Goal: Transaction & Acquisition: Purchase product/service

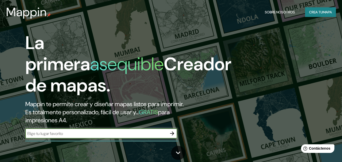
click at [64, 133] on input "text" at bounding box center [96, 134] width 142 height 6
type input "salitre magico"
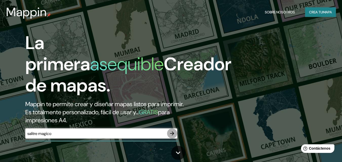
click at [172, 134] on icon "button" at bounding box center [172, 133] width 6 height 6
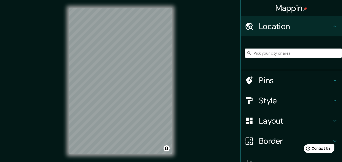
click at [292, 7] on h4 "Mappin" at bounding box center [291, 8] width 32 height 10
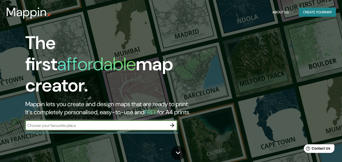
click at [50, 123] on input "text" at bounding box center [96, 126] width 142 height 6
type input "[GEOGRAPHIC_DATA]"
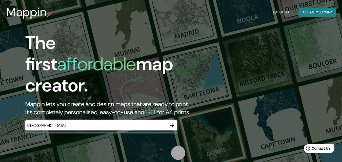
click at [176, 157] on link at bounding box center [178, 153] width 14 height 14
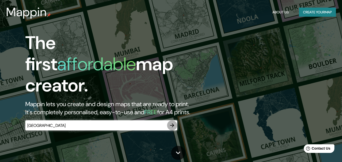
click at [172, 123] on icon "button" at bounding box center [172, 125] width 6 height 6
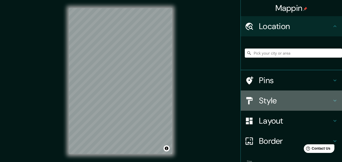
click at [274, 100] on h4 "Style" at bounding box center [295, 101] width 73 height 10
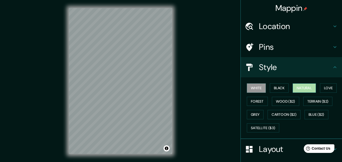
click at [309, 89] on button "Natural" at bounding box center [303, 87] width 23 height 9
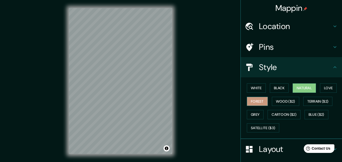
click at [250, 99] on button "Forest" at bounding box center [256, 101] width 21 height 9
click at [304, 86] on button "Natural" at bounding box center [303, 87] width 23 height 9
click at [324, 87] on button "Love" at bounding box center [328, 87] width 17 height 9
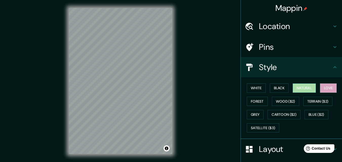
click at [294, 89] on button "Natural" at bounding box center [303, 87] width 23 height 9
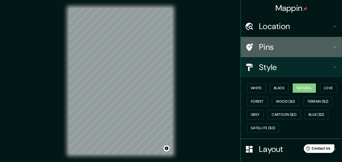
click at [270, 50] on h4 "Pins" at bounding box center [295, 47] width 73 height 10
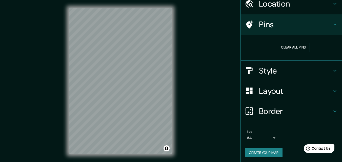
scroll to position [24, 0]
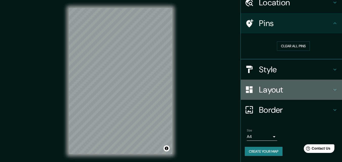
click at [259, 80] on div "Layout" at bounding box center [290, 90] width 101 height 20
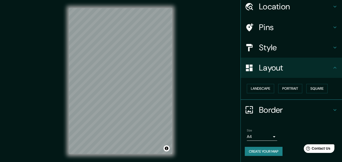
scroll to position [20, 0]
click at [197, 57] on div "Mappin Location Pins Style Layout Landscape Portrait Square Border Choose a bor…" at bounding box center [171, 85] width 342 height 170
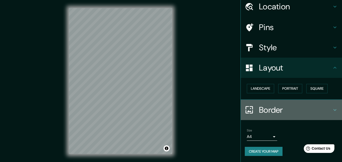
click at [253, 114] on div "Border" at bounding box center [290, 110] width 101 height 20
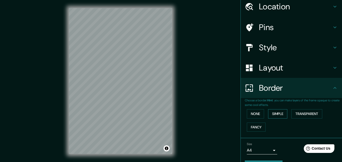
click at [275, 112] on button "Simple" at bounding box center [277, 113] width 19 height 9
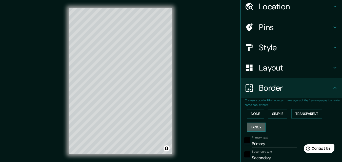
click at [255, 129] on button "Fancy" at bounding box center [255, 127] width 19 height 9
click at [276, 114] on button "Simple" at bounding box center [277, 113] width 19 height 9
click at [251, 124] on button "Fancy" at bounding box center [255, 127] width 19 height 9
click at [90, 88] on div at bounding box center [90, 89] width 4 height 4
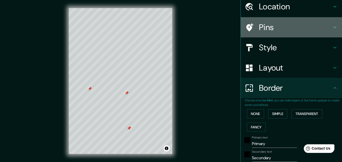
click at [266, 32] on h4 "Pins" at bounding box center [295, 27] width 73 height 10
type input "163"
type input "33"
type input "16"
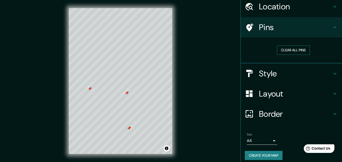
click at [286, 51] on button "Clear all pins" at bounding box center [293, 50] width 33 height 9
click at [213, 33] on div "Mappin Location Pins Clear all pins Style Layout Border Choose a border. Hint :…" at bounding box center [171, 85] width 342 height 170
click at [91, 8] on div at bounding box center [120, 8] width 103 height 0
click at [288, 48] on button "Clear all pins" at bounding box center [293, 50] width 33 height 9
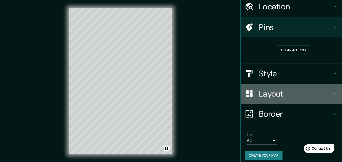
click at [281, 97] on h4 "Layout" at bounding box center [295, 94] width 73 height 10
type input "163"
type input "33"
type input "16"
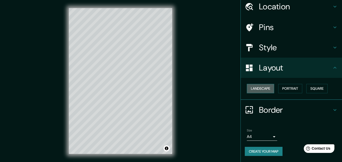
click at [260, 86] on button "Landscape" at bounding box center [259, 88] width 27 height 9
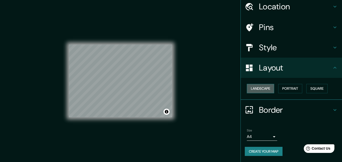
click at [260, 86] on button "Landscape" at bounding box center [259, 88] width 27 height 9
click at [297, 89] on button "Portrait" at bounding box center [290, 88] width 24 height 9
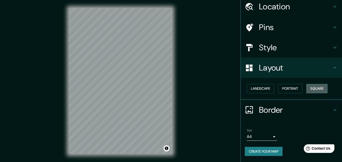
click at [314, 88] on button "Square" at bounding box center [316, 88] width 21 height 9
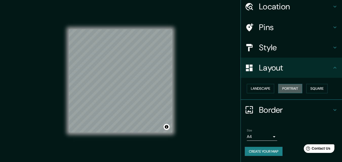
click at [293, 86] on button "Portrait" at bounding box center [290, 88] width 24 height 9
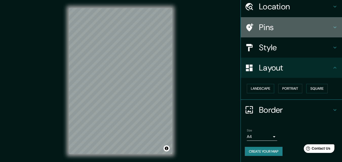
click at [263, 31] on h4 "Pins" at bounding box center [295, 27] width 73 height 10
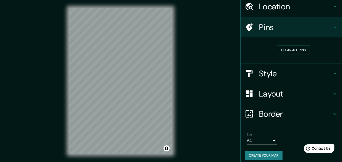
click at [270, 70] on h4 "Style" at bounding box center [295, 74] width 73 height 10
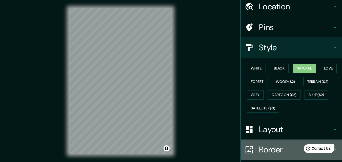
click at [268, 147] on h4 "Border" at bounding box center [295, 150] width 73 height 10
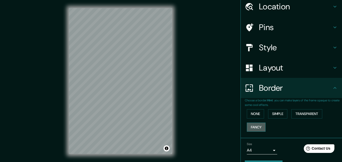
click at [257, 125] on button "Fancy" at bounding box center [255, 127] width 19 height 9
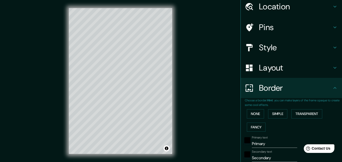
click at [214, 97] on div "Mappin Location Pins Style Layout Border Choose a border. Hint : you can make l…" at bounding box center [171, 85] width 342 height 170
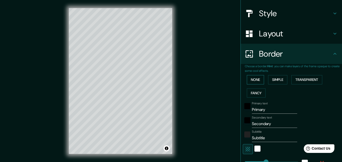
scroll to position [56, 0]
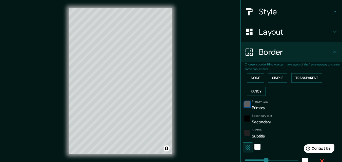
click at [244, 106] on div "black" at bounding box center [247, 104] width 6 height 6
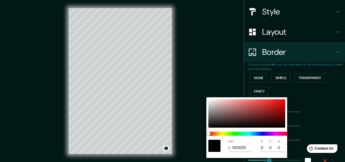
click at [189, 71] on div at bounding box center [172, 81] width 345 height 162
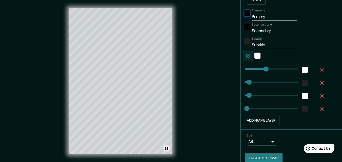
scroll to position [148, 0]
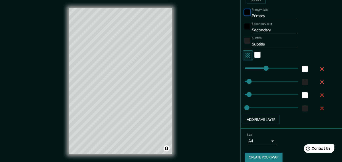
type input "163"
click at [264, 44] on input "Subtitle" at bounding box center [274, 44] width 45 height 8
type input "163"
type input "33"
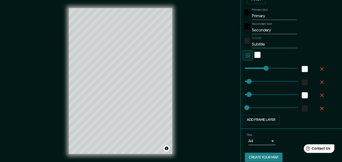
type input "33"
type input "16"
type input "d"
type input "163"
type input "33"
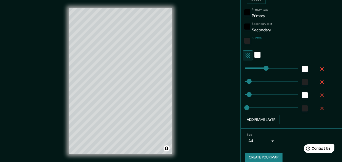
type input "33"
type input "16"
type input "djchb"
type input "163"
type input "33"
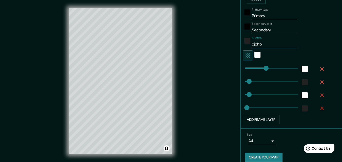
type input "33"
type input "16"
type input "djchbdj"
type input "163"
type input "33"
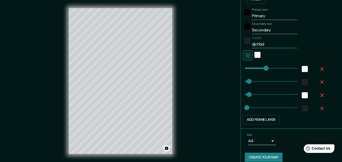
type input "33"
type input "16"
type input "djchbdjcb"
type input "163"
type input "33"
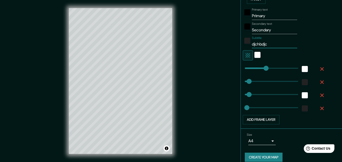
type input "33"
type input "16"
type input "djchbdjcbdb"
type input "163"
type input "33"
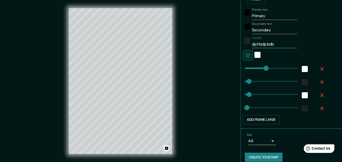
type input "33"
type input "16"
type input "djchbdjcbd"
type input "163"
type input "33"
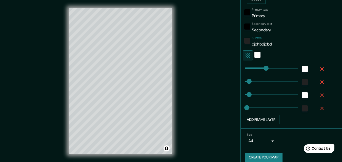
type input "33"
type input "16"
type input "djchbdjcb"
type input "163"
type input "33"
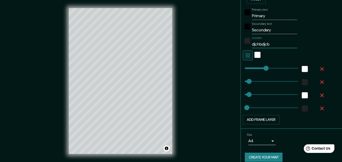
type input "33"
type input "16"
type input "djchbdjc"
type input "163"
type input "33"
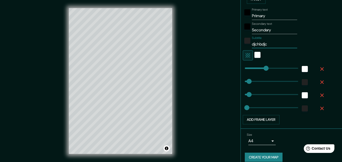
type input "33"
type input "16"
type input "djchbdj"
type input "163"
type input "33"
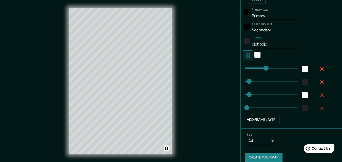
type input "33"
type input "16"
type input "djchbd"
type input "163"
type input "33"
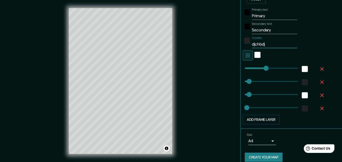
type input "33"
type input "16"
type input "djchb"
type input "163"
type input "33"
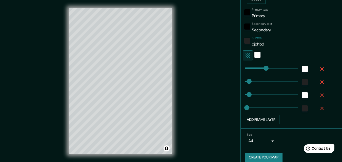
type input "33"
type input "16"
type input "djch"
type input "163"
type input "33"
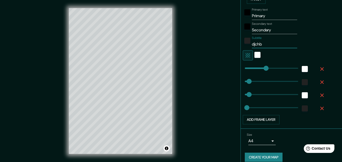
type input "33"
type input "16"
type input "djc"
type input "163"
type input "33"
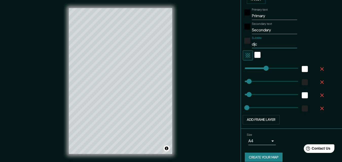
type input "33"
type input "16"
type input "dj"
type input "163"
type input "33"
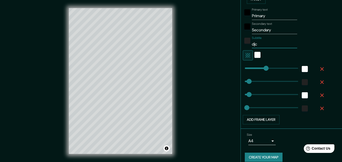
type input "33"
type input "16"
type input "d"
type input "163"
type input "33"
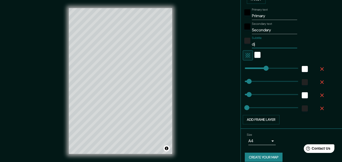
type input "33"
type input "16"
type input "163"
type input "33"
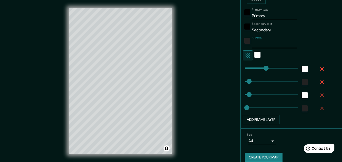
type input "16"
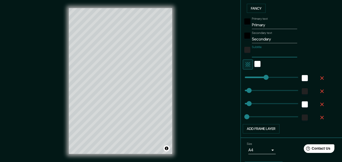
scroll to position [137, 0]
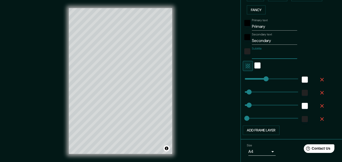
click at [262, 26] on input "Primary" at bounding box center [274, 26] width 45 height 8
type input "163"
type input "33"
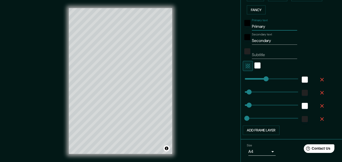
type input "16"
type input "l"
type input "163"
type input "33"
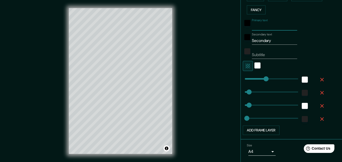
type input "16"
type input "la"
type input "163"
type input "33"
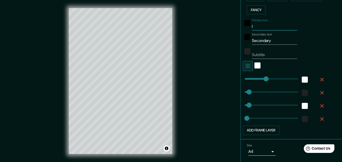
type input "16"
type input "la"
type input "163"
type input "33"
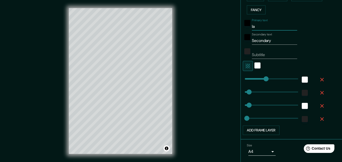
type input "16"
type input "la p"
type input "163"
type input "33"
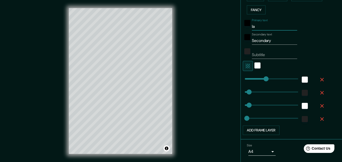
type input "16"
type input "la pl"
type input "163"
type input "33"
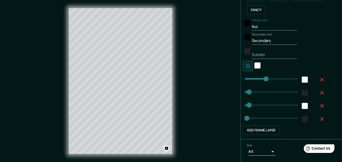
type input "16"
type input "la pla"
type input "163"
type input "33"
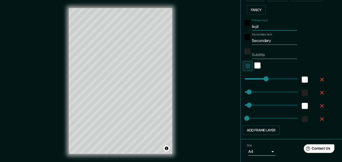
type input "16"
type input "la play"
type input "163"
type input "33"
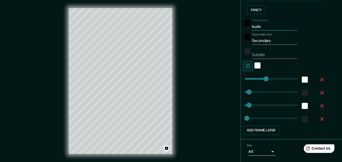
type input "16"
type input "la playa"
type input "163"
type input "33"
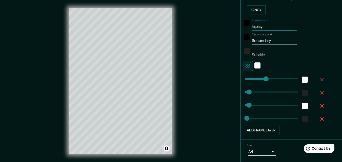
type input "16"
type input "la playa"
click at [270, 41] on input "Secondary" at bounding box center [274, 41] width 45 height 8
type input "163"
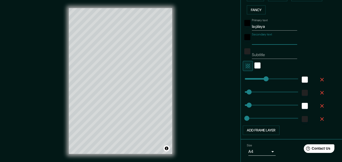
type input "33"
type input "16"
click at [316, 52] on div "Subtitle" at bounding box center [283, 53] width 83 height 12
click at [214, 39] on div "Mappin Location Pins Style Layout Border Choose a border. Hint : you can make l…" at bounding box center [171, 85] width 342 height 170
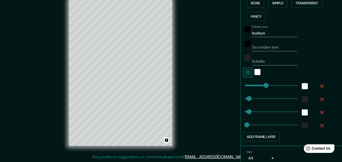
scroll to position [0, 0]
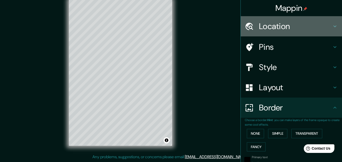
click at [259, 22] on h4 "Location" at bounding box center [295, 26] width 73 height 10
type input "163"
type input "33"
type input "16"
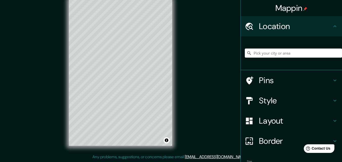
click at [278, 52] on input "Pick your city or area" at bounding box center [292, 53] width 97 height 9
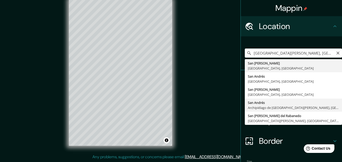
type input "[GEOGRAPHIC_DATA][PERSON_NAME], Archipiélago de [GEOGRAPHIC_DATA][PERSON_NAME],…"
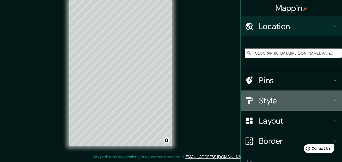
click at [264, 104] on h4 "Style" at bounding box center [295, 101] width 73 height 10
type input "163"
type input "33"
type input "16"
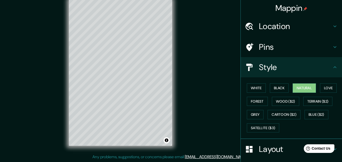
click at [271, 155] on div "Layout" at bounding box center [290, 149] width 101 height 20
type input "163"
type input "33"
type input "16"
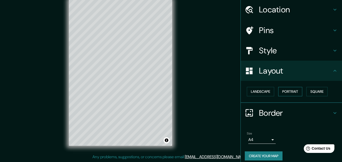
scroll to position [21, 0]
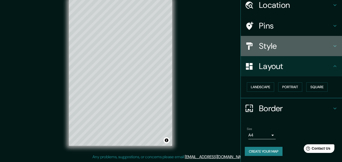
click at [263, 43] on h4 "Style" at bounding box center [295, 46] width 73 height 10
type input "163"
type input "33"
type input "16"
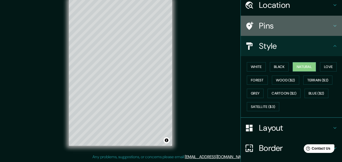
click at [268, 27] on h4 "Pins" at bounding box center [295, 26] width 73 height 10
type input "163"
type input "33"
type input "16"
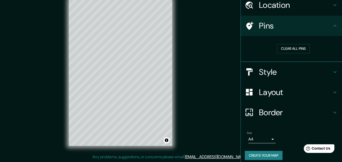
scroll to position [0, 0]
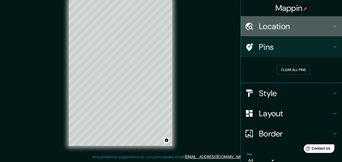
click at [282, 24] on h4 "Location" at bounding box center [295, 26] width 73 height 10
type input "163"
type input "33"
type input "16"
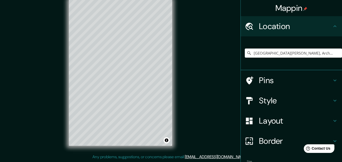
click at [219, 70] on div "Mappin Location [GEOGRAPHIC_DATA][PERSON_NAME], [GEOGRAPHIC_DATA][PERSON_NAME],…" at bounding box center [171, 77] width 342 height 170
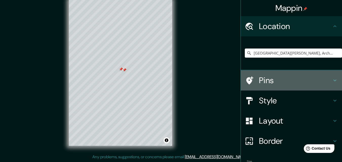
click at [264, 74] on div "Pins" at bounding box center [290, 80] width 101 height 20
type input "163"
type input "33"
type input "16"
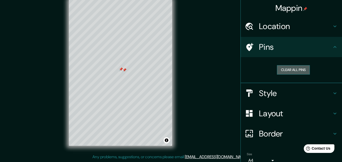
click at [288, 69] on button "Clear all pins" at bounding box center [293, 69] width 33 height 9
click at [228, 98] on div "Mappin Location [GEOGRAPHIC_DATA][PERSON_NAME], [GEOGRAPHIC_DATA][PERSON_NAME],…" at bounding box center [171, 77] width 342 height 170
click at [278, 65] on button "Clear all pins" at bounding box center [293, 69] width 33 height 9
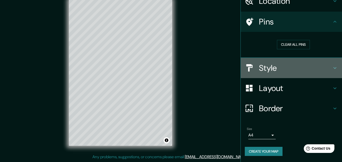
click at [275, 66] on h4 "Style" at bounding box center [295, 68] width 73 height 10
type input "163"
type input "33"
type input "16"
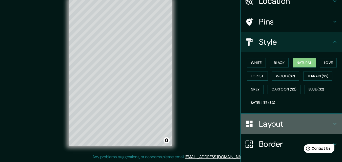
click at [276, 121] on h4 "Layout" at bounding box center [295, 124] width 73 height 10
type input "163"
type input "33"
type input "16"
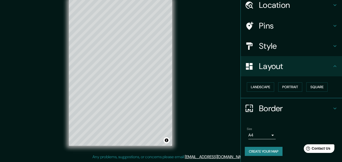
scroll to position [21, 0]
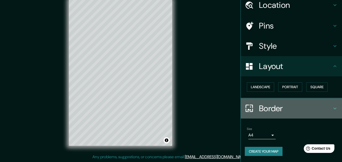
click at [263, 113] on h4 "Border" at bounding box center [295, 108] width 73 height 10
type input "163"
type input "33"
type input "16"
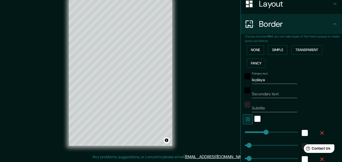
scroll to position [85, 0]
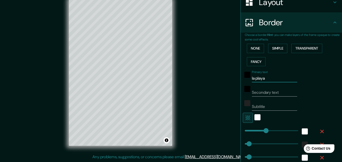
click at [262, 79] on input "la playa" at bounding box center [274, 78] width 45 height 8
type input "la play"
type input "163"
type input "33"
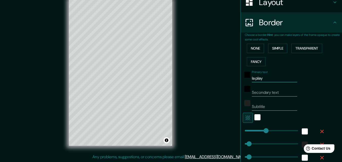
type input "16"
type input "la pla"
type input "163"
type input "33"
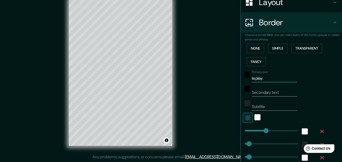
type input "16"
click at [258, 95] on input "Secondary text" at bounding box center [274, 92] width 45 height 8
click at [312, 88] on div "Secondary text la playa" at bounding box center [283, 90] width 83 height 12
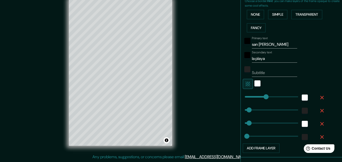
scroll to position [120, 0]
click at [186, 40] on div "Mappin Location [GEOGRAPHIC_DATA][PERSON_NAME], [GEOGRAPHIC_DATA][PERSON_NAME],…" at bounding box center [171, 77] width 342 height 170
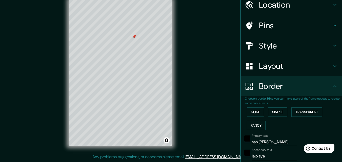
scroll to position [21, 0]
click at [265, 24] on h4 "Pins" at bounding box center [295, 26] width 73 height 10
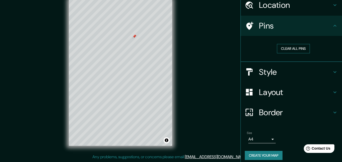
click at [290, 48] on button "Clear all pins" at bounding box center [293, 48] width 33 height 9
click at [222, 43] on div "Mappin Location [GEOGRAPHIC_DATA][PERSON_NAME], [GEOGRAPHIC_DATA][PERSON_NAME],…" at bounding box center [171, 77] width 342 height 170
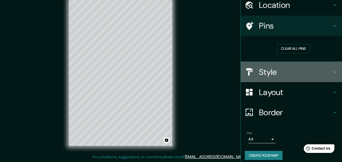
click at [277, 65] on div "Style" at bounding box center [290, 72] width 101 height 20
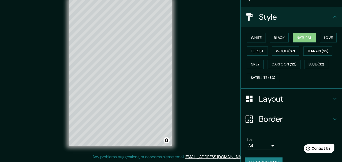
scroll to position [52, 0]
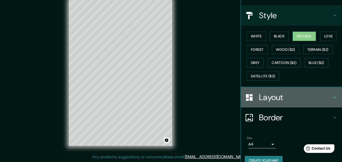
click at [271, 101] on h4 "Layout" at bounding box center [295, 97] width 73 height 10
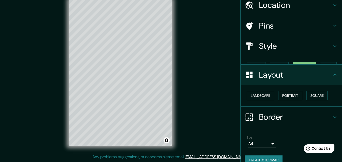
scroll to position [21, 0]
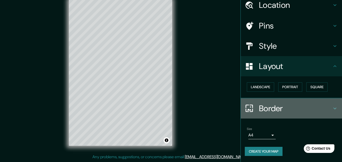
click at [268, 107] on h4 "Border" at bounding box center [295, 108] width 73 height 10
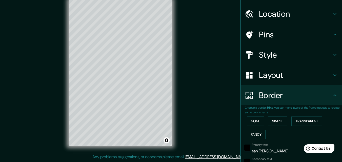
scroll to position [6, 0]
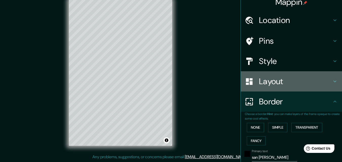
click at [260, 83] on h4 "Layout" at bounding box center [295, 81] width 73 height 10
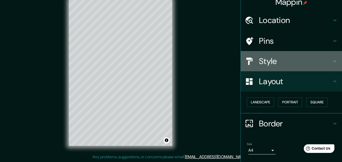
click at [259, 58] on h4 "Style" at bounding box center [295, 61] width 73 height 10
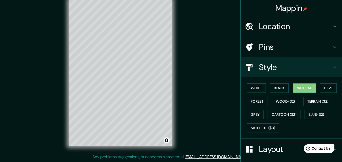
scroll to position [0, 0]
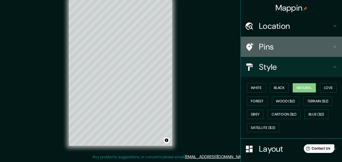
click at [259, 49] on h4 "Pins" at bounding box center [295, 47] width 73 height 10
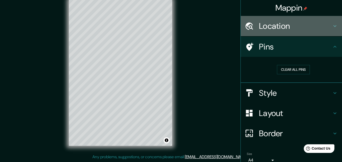
click at [268, 30] on h4 "Location" at bounding box center [295, 26] width 73 height 10
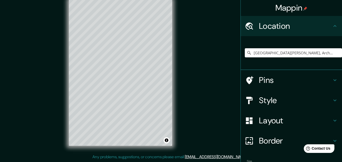
click at [199, 62] on div "Mappin Location [GEOGRAPHIC_DATA][PERSON_NAME], [GEOGRAPHIC_DATA][PERSON_NAME],…" at bounding box center [171, 77] width 342 height 170
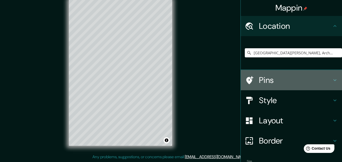
click at [265, 72] on div "Pins" at bounding box center [290, 80] width 101 height 20
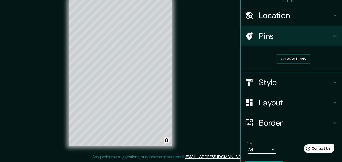
scroll to position [11, 0]
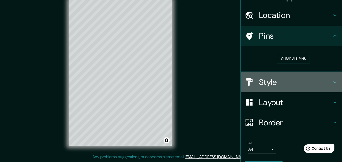
click at [266, 80] on h4 "Style" at bounding box center [295, 82] width 73 height 10
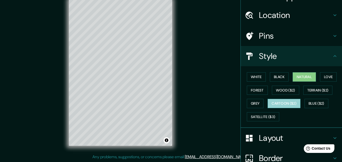
click at [290, 104] on button "Cartoon ($2)" at bounding box center [283, 103] width 33 height 9
click at [201, 65] on div "Mappin Location [GEOGRAPHIC_DATA][PERSON_NAME], [GEOGRAPHIC_DATA][PERSON_NAME],…" at bounding box center [171, 77] width 342 height 170
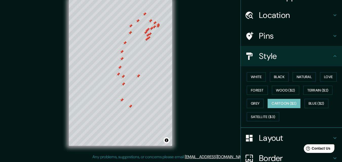
click at [143, 0] on div at bounding box center [120, 0] width 103 height 0
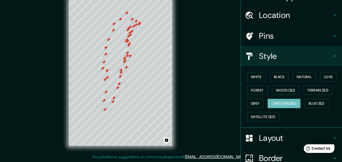
click at [208, 59] on div "Mappin Location [GEOGRAPHIC_DATA][PERSON_NAME], [GEOGRAPHIC_DATA][PERSON_NAME],…" at bounding box center [171, 77] width 342 height 170
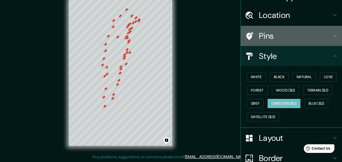
click at [277, 34] on h4 "Pins" at bounding box center [295, 36] width 73 height 10
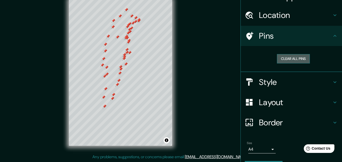
click at [281, 59] on button "Clear all pins" at bounding box center [293, 58] width 33 height 9
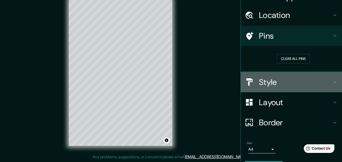
click at [261, 77] on h4 "Style" at bounding box center [295, 82] width 73 height 10
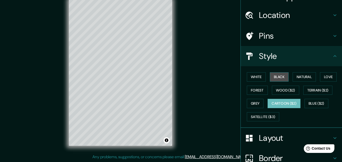
click at [276, 76] on button "Black" at bounding box center [278, 76] width 19 height 9
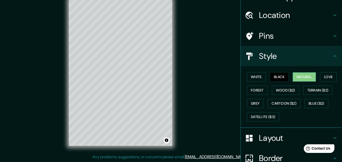
click at [297, 75] on button "Natural" at bounding box center [303, 76] width 23 height 9
click at [323, 76] on button "Love" at bounding box center [328, 76] width 17 height 9
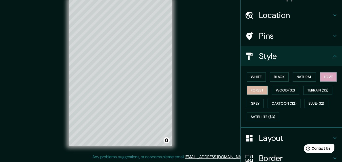
click at [246, 87] on button "Forest" at bounding box center [256, 90] width 21 height 9
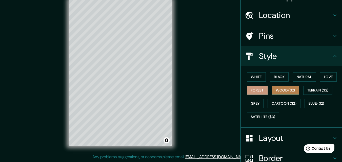
click at [281, 87] on button "Wood ($2)" at bounding box center [284, 90] width 27 height 9
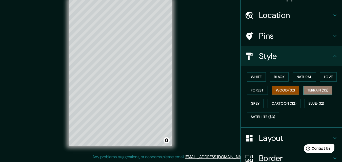
click at [310, 87] on button "Terrain ($2)" at bounding box center [317, 90] width 29 height 9
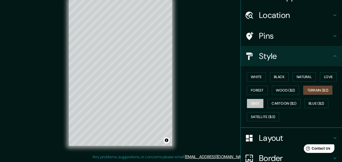
click at [252, 106] on button "Grey" at bounding box center [254, 103] width 17 height 9
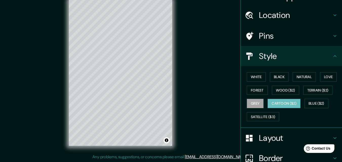
click at [282, 101] on button "Cartoon ($2)" at bounding box center [283, 103] width 33 height 9
click at [318, 101] on button "Blue ($2)" at bounding box center [316, 103] width 24 height 9
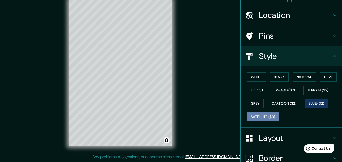
click at [262, 113] on button "Satellite ($3)" at bounding box center [262, 116] width 32 height 9
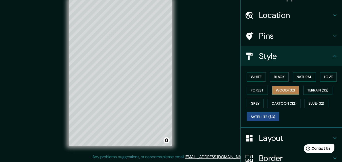
click at [288, 90] on button "Wood ($2)" at bounding box center [284, 90] width 27 height 9
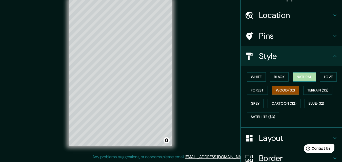
click at [310, 78] on button "Natural" at bounding box center [303, 76] width 23 height 9
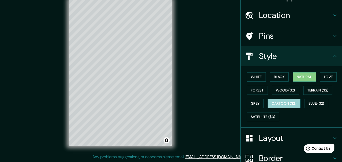
click at [282, 105] on button "Cartoon ($2)" at bounding box center [283, 103] width 33 height 9
click at [223, 73] on div "Mappin Location [GEOGRAPHIC_DATA][PERSON_NAME], [GEOGRAPHIC_DATA][PERSON_NAME],…" at bounding box center [171, 77] width 342 height 170
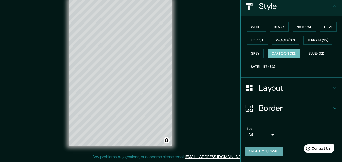
click at [265, 151] on button "Create your map" at bounding box center [263, 151] width 38 height 9
